Goal: Information Seeking & Learning: Understand process/instructions

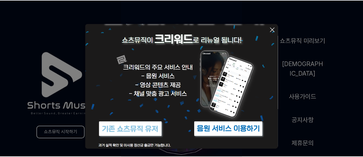
scroll to position [68, 0]
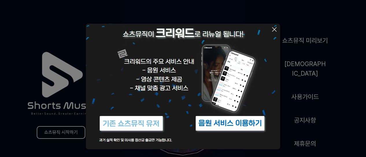
click at [229, 126] on img at bounding box center [230, 124] width 72 height 22
click at [270, 28] on img at bounding box center [183, 53] width 194 height 194
click at [272, 30] on icon at bounding box center [274, 29] width 7 height 7
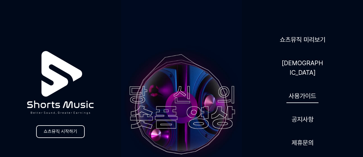
click at [305, 90] on link "사용가이드" at bounding box center [302, 96] width 32 height 14
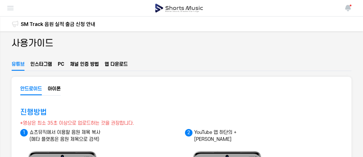
click at [87, 62] on button "채널 인증 방법" at bounding box center [84, 66] width 29 height 10
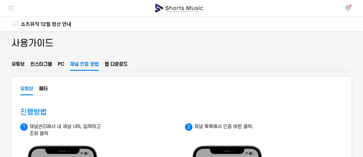
click at [40, 89] on button "메타" at bounding box center [43, 91] width 9 height 10
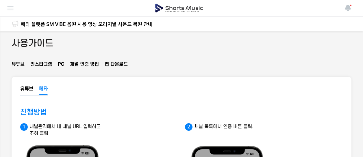
click at [85, 66] on button "채널 인증 방법" at bounding box center [84, 66] width 29 height 10
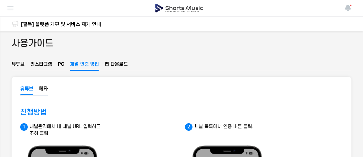
click at [58, 67] on ul "유튜브 인스타그램 PC 채널 인증 방법 앱 다운로드" at bounding box center [182, 66] width 340 height 10
click at [60, 65] on button "PC" at bounding box center [61, 66] width 6 height 10
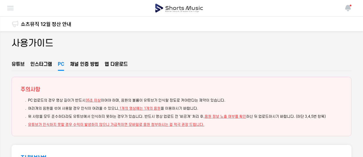
click at [23, 64] on button "유튜브" at bounding box center [18, 66] width 13 height 10
